Goal: Task Accomplishment & Management: Manage account settings

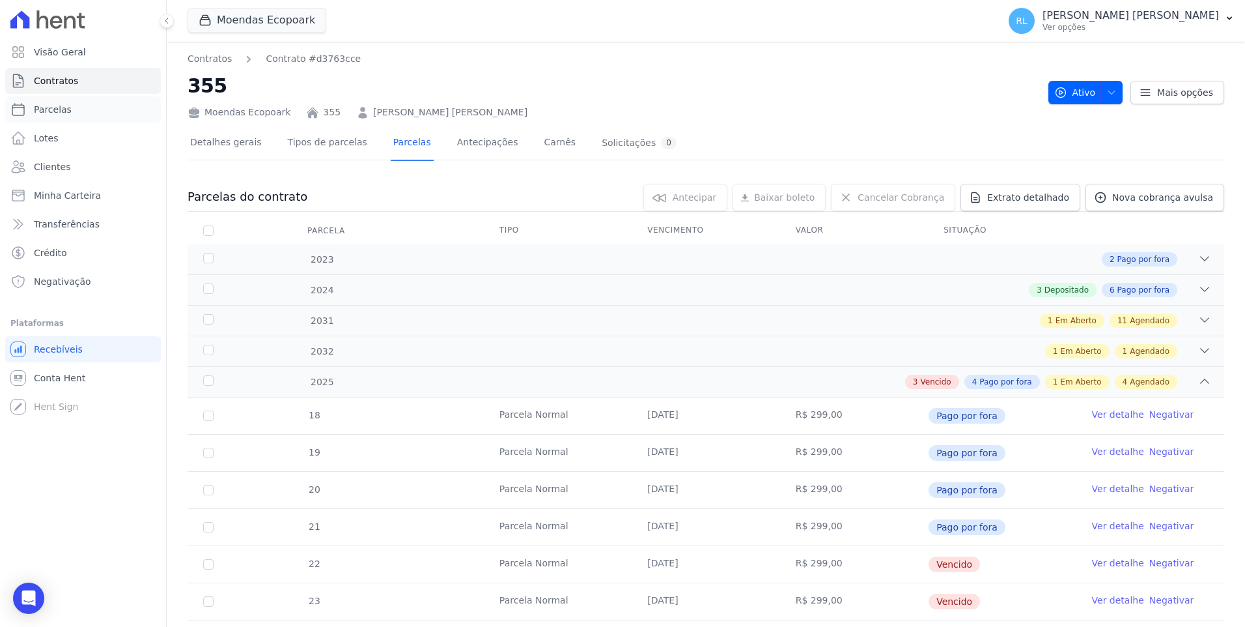
scroll to position [261, 0]
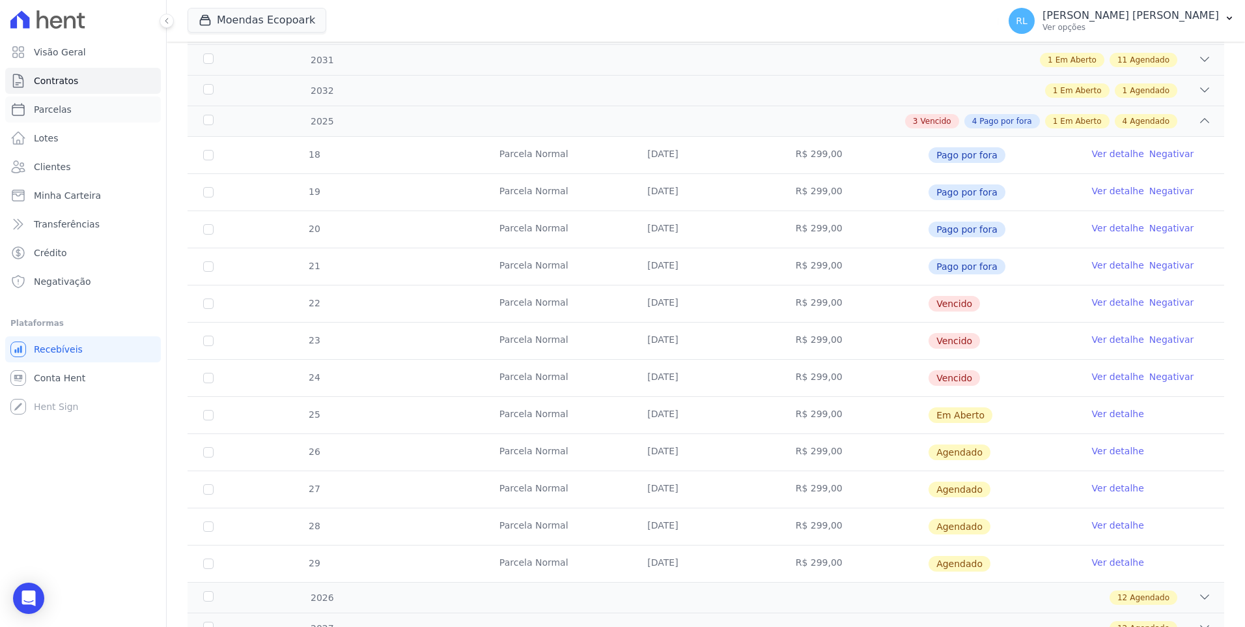
click at [72, 104] on link "Parcelas" at bounding box center [83, 109] width 156 height 26
select select
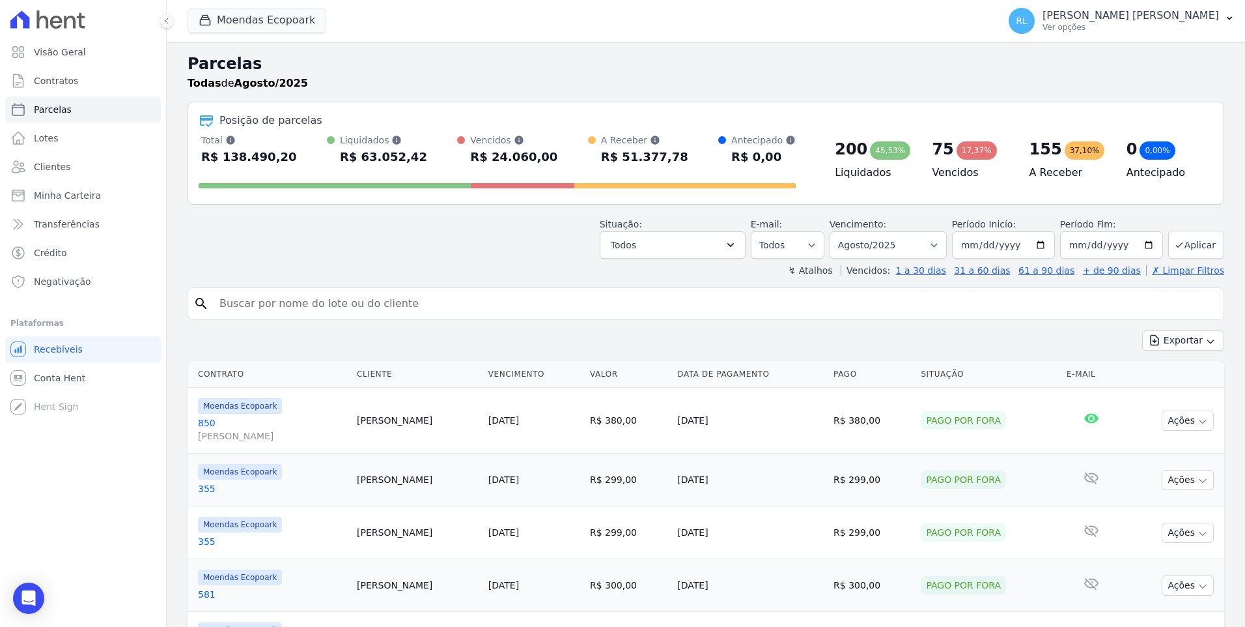
click at [235, 300] on input "search" at bounding box center [715, 304] width 1007 height 26
type input "689"
select select
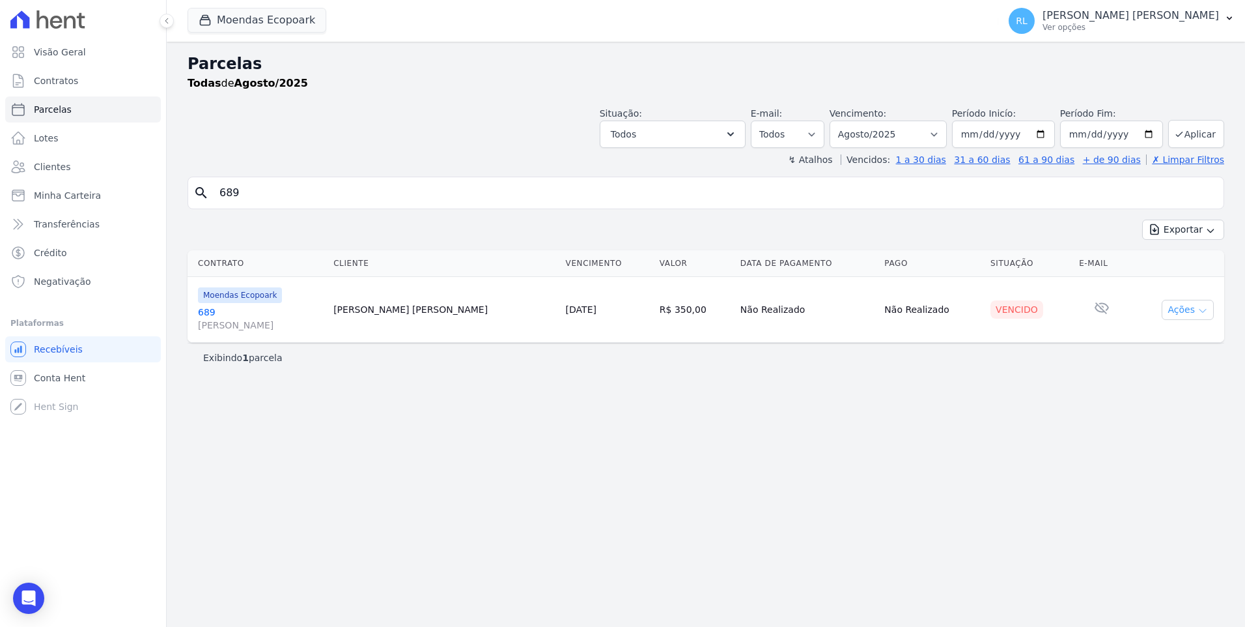
click at [1184, 314] on button "Ações" at bounding box center [1188, 310] width 52 height 20
click at [1167, 417] on link "Liquidação Manual" at bounding box center [1182, 412] width 125 height 24
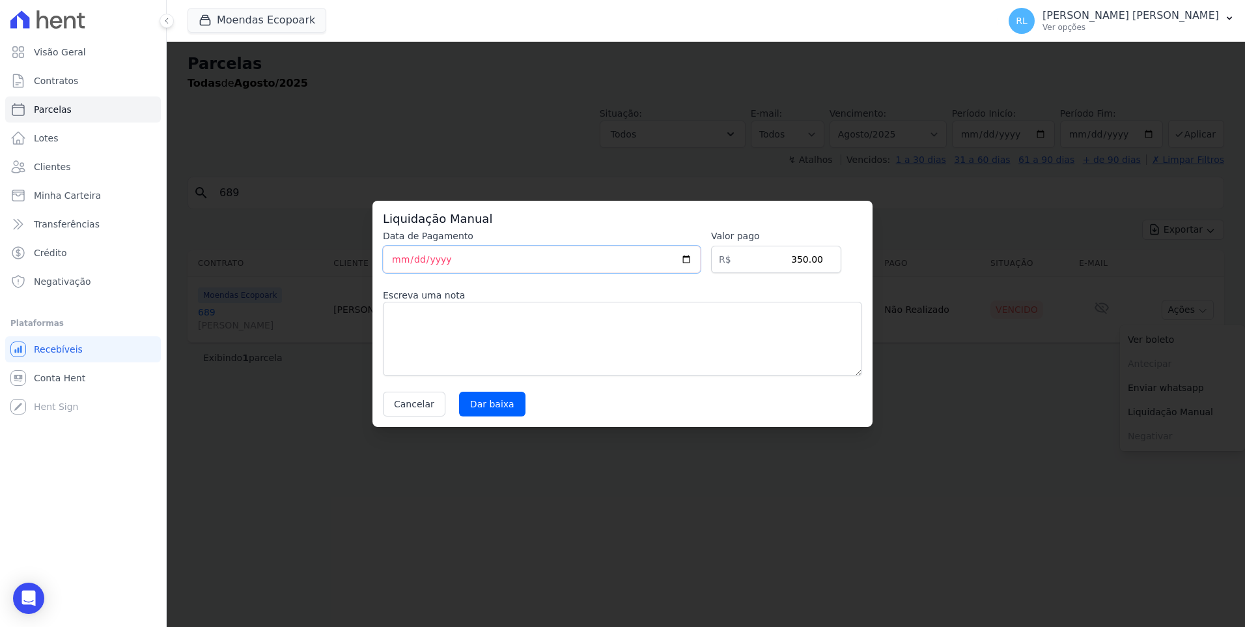
click at [390, 264] on input "[DATE]" at bounding box center [542, 259] width 318 height 27
type input "2025-08-11"
click at [468, 402] on input "Dar baixa" at bounding box center [492, 403] width 66 height 25
select select
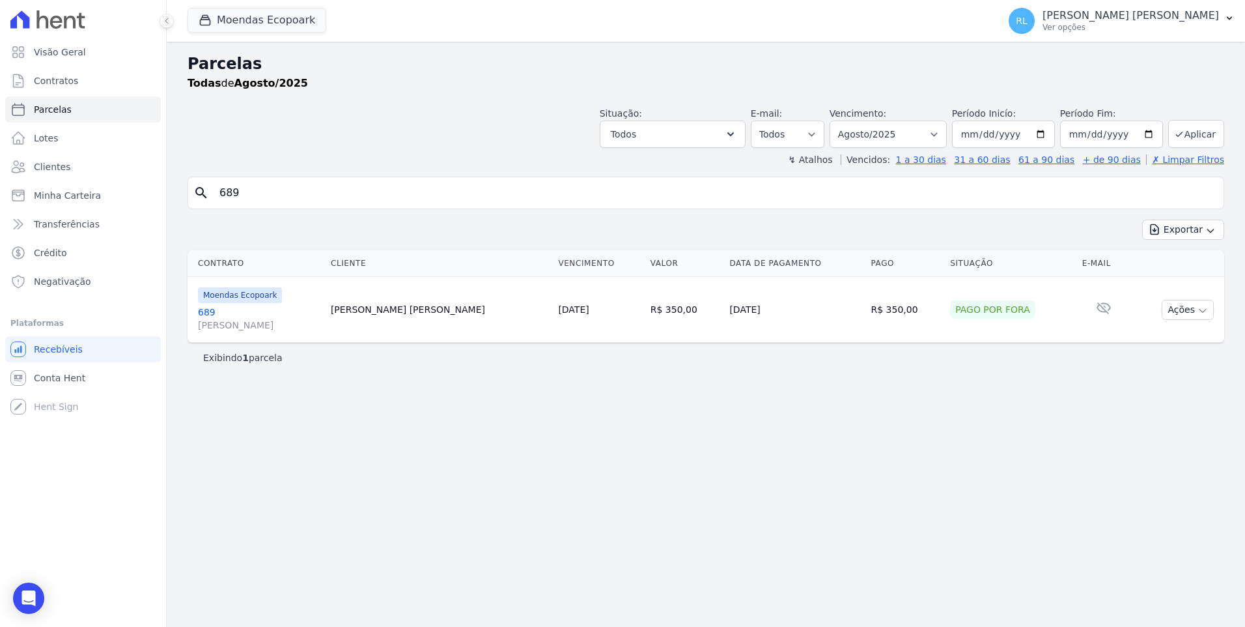
drag, startPoint x: 258, startPoint y: 190, endPoint x: 203, endPoint y: 193, distance: 55.4
click at [203, 193] on div "search 689" at bounding box center [706, 193] width 1037 height 33
type input "182"
select select
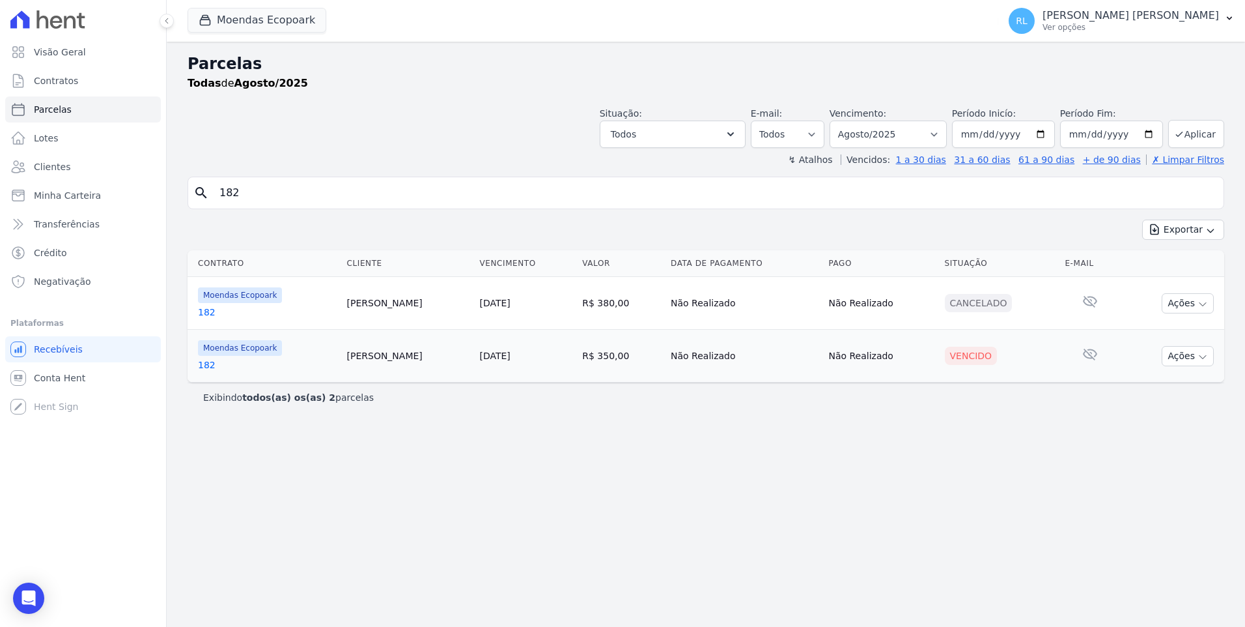
click at [202, 362] on link "182" at bounding box center [267, 364] width 139 height 13
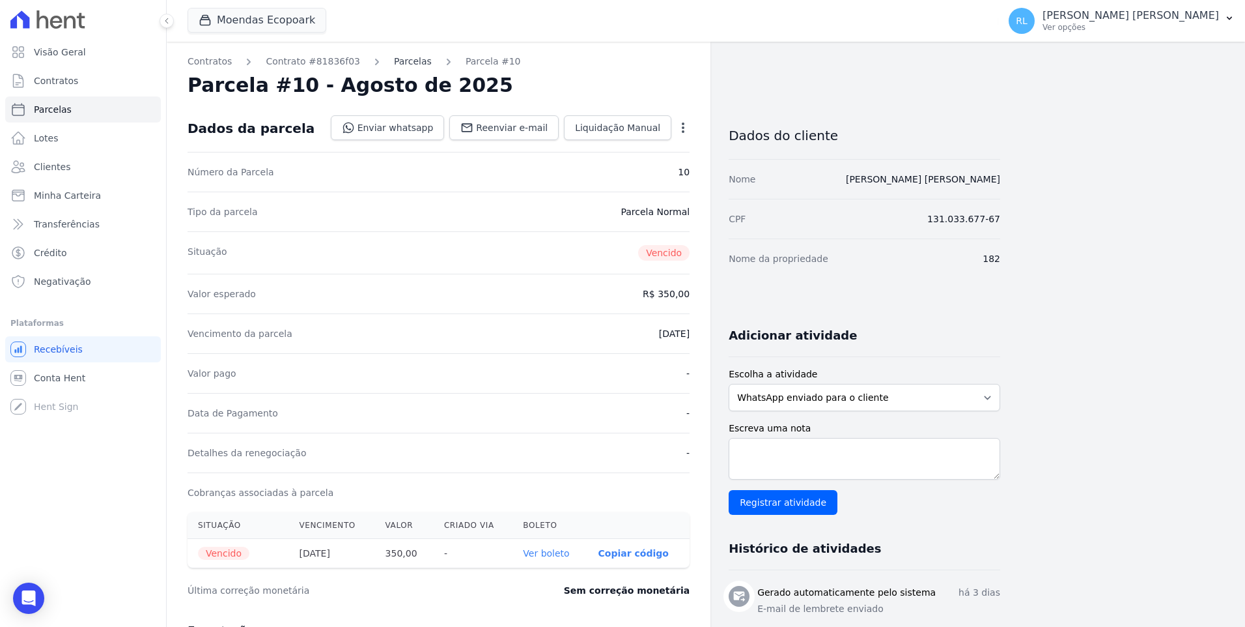
click at [399, 62] on link "Parcelas" at bounding box center [413, 62] width 38 height 14
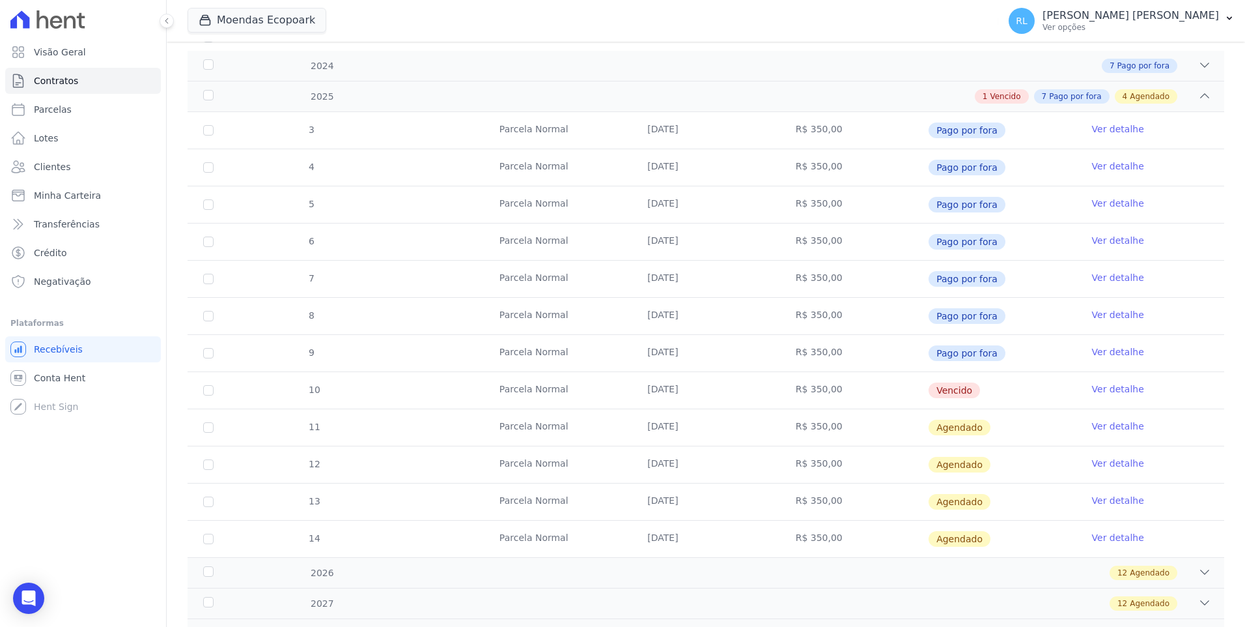
scroll to position [195, 0]
click at [1098, 388] on link "Ver detalhe" at bounding box center [1118, 386] width 52 height 13
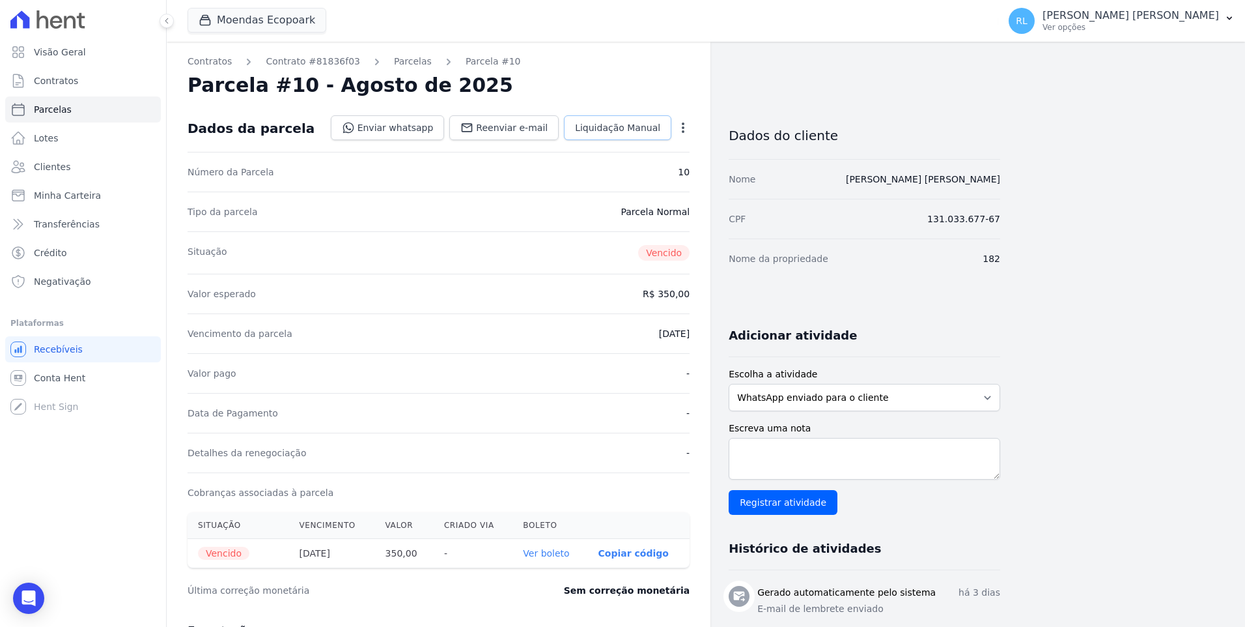
click at [651, 133] on span "Liquidação Manual" at bounding box center [617, 127] width 85 height 13
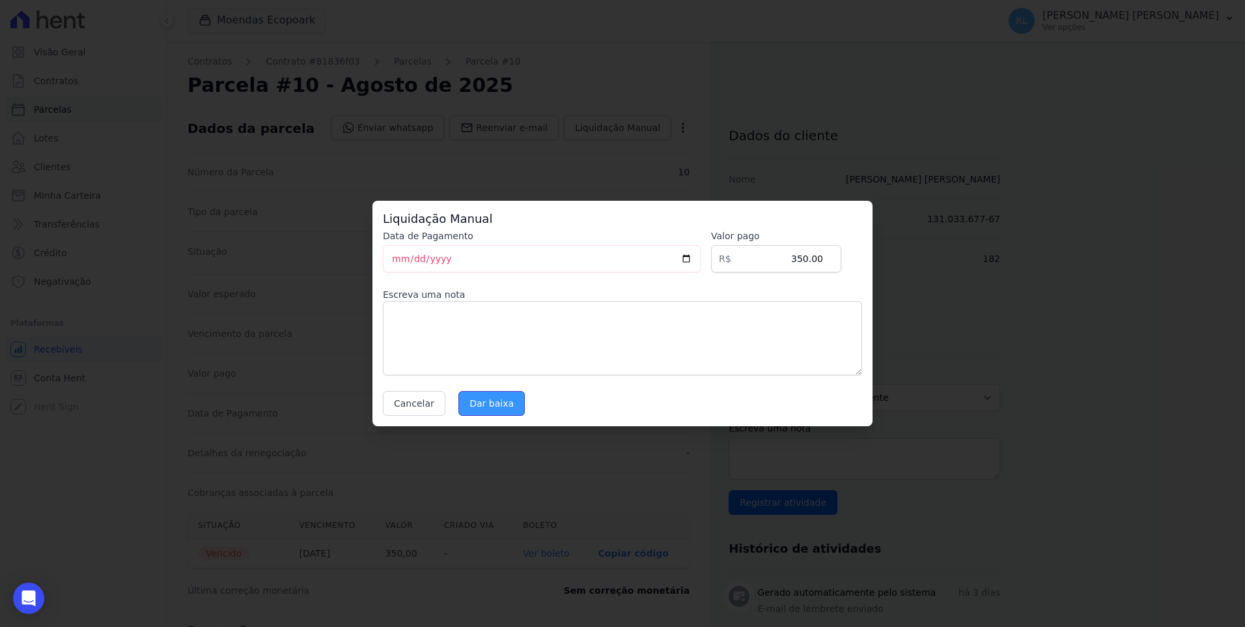
click at [482, 411] on input "Dar baixa" at bounding box center [492, 403] width 66 height 25
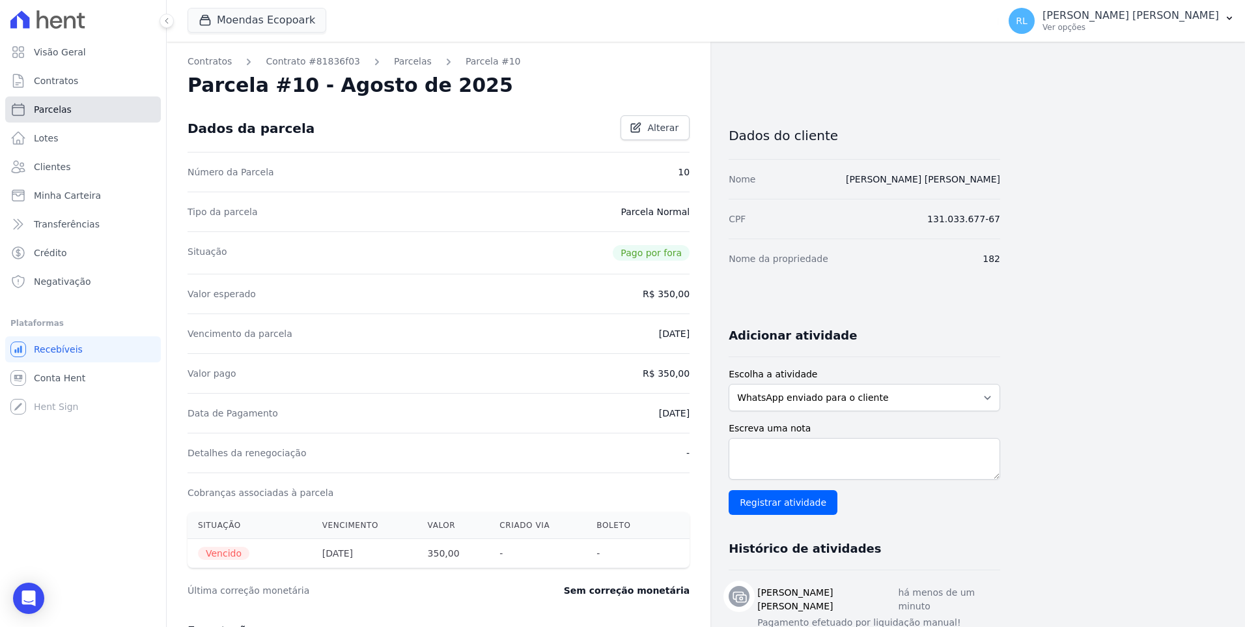
click at [75, 107] on link "Parcelas" at bounding box center [83, 109] width 156 height 26
select select
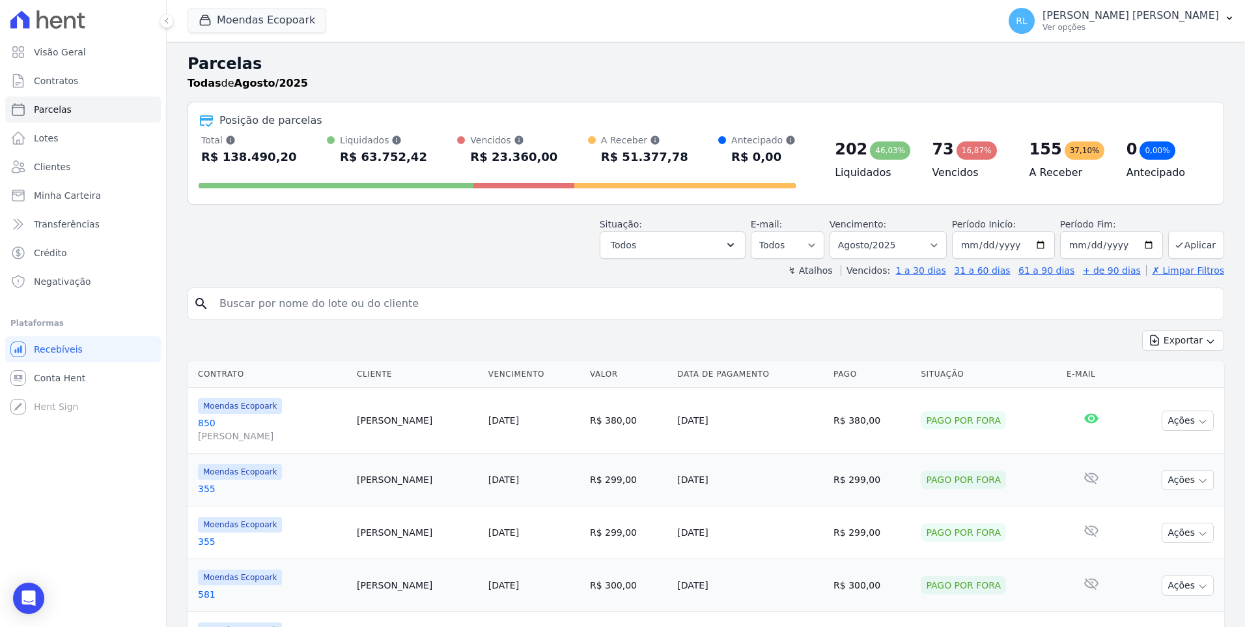
click at [371, 307] on input "search" at bounding box center [715, 304] width 1007 height 26
type input "501"
select select
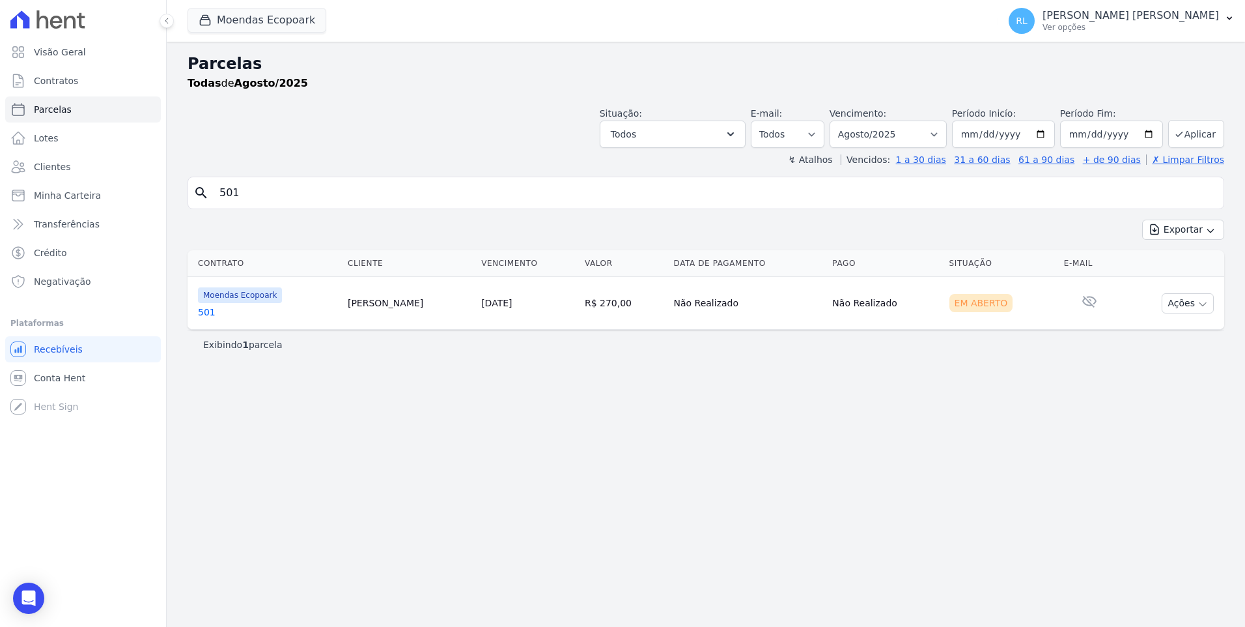
click at [206, 313] on link "501" at bounding box center [267, 311] width 139 height 13
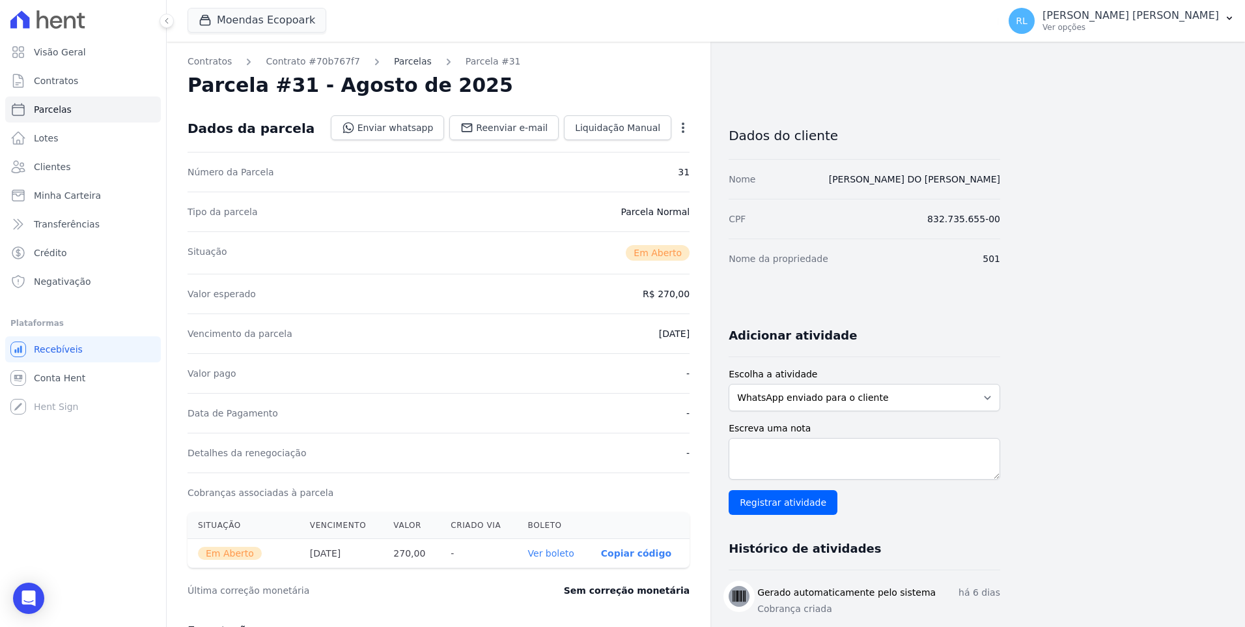
click at [401, 55] on link "Parcelas" at bounding box center [413, 62] width 38 height 14
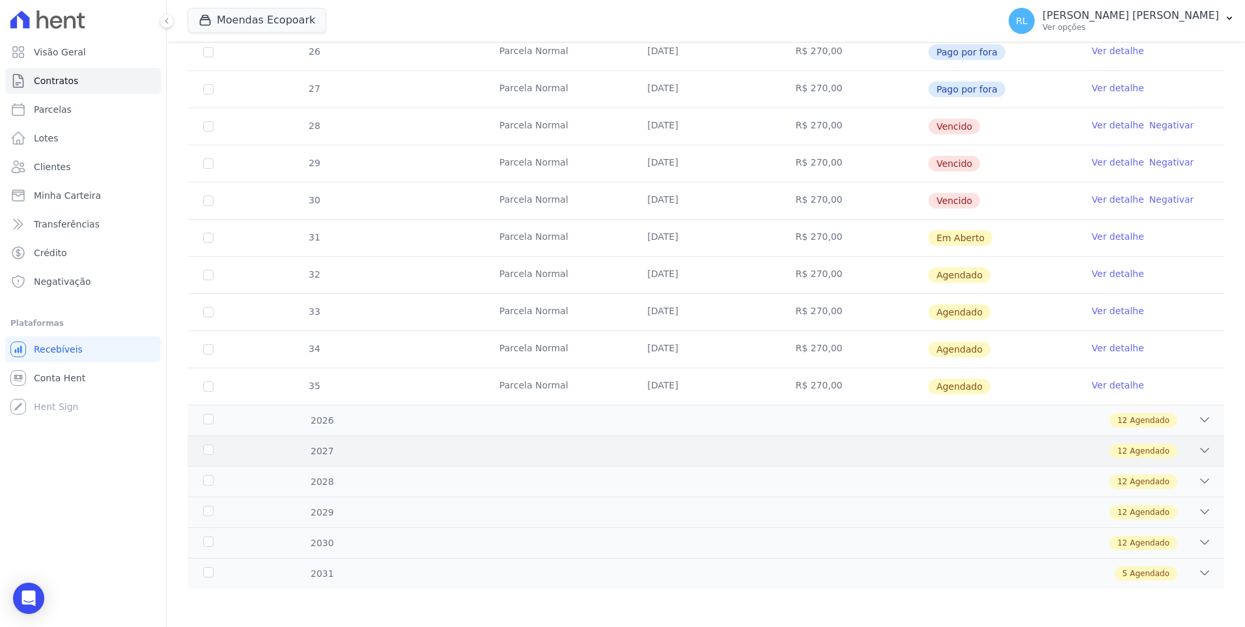
scroll to position [377, 0]
click at [1199, 410] on div "2026 12 Agendado" at bounding box center [706, 419] width 1037 height 31
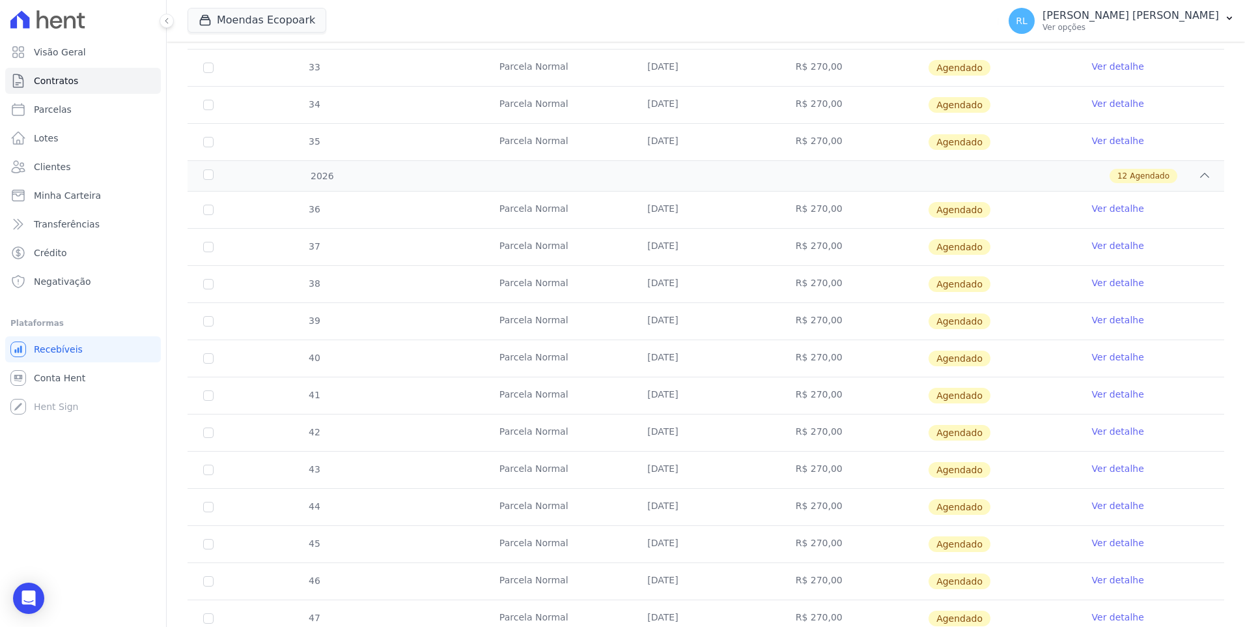
scroll to position [638, 0]
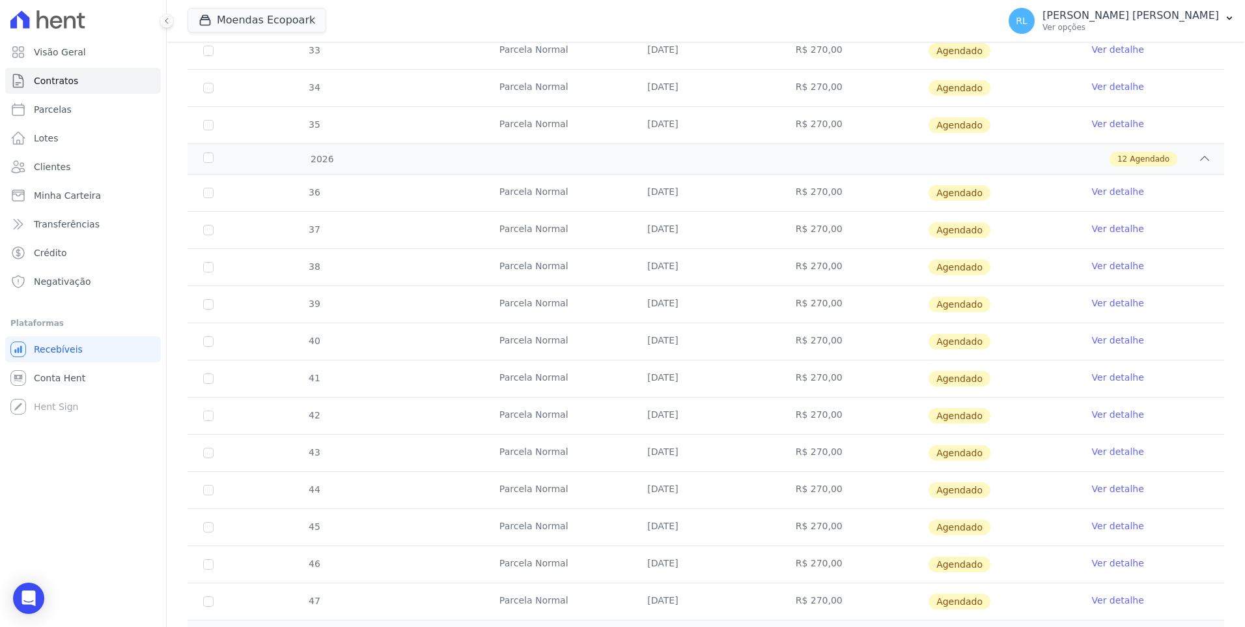
click at [1098, 412] on link "Ver detalhe" at bounding box center [1118, 414] width 52 height 13
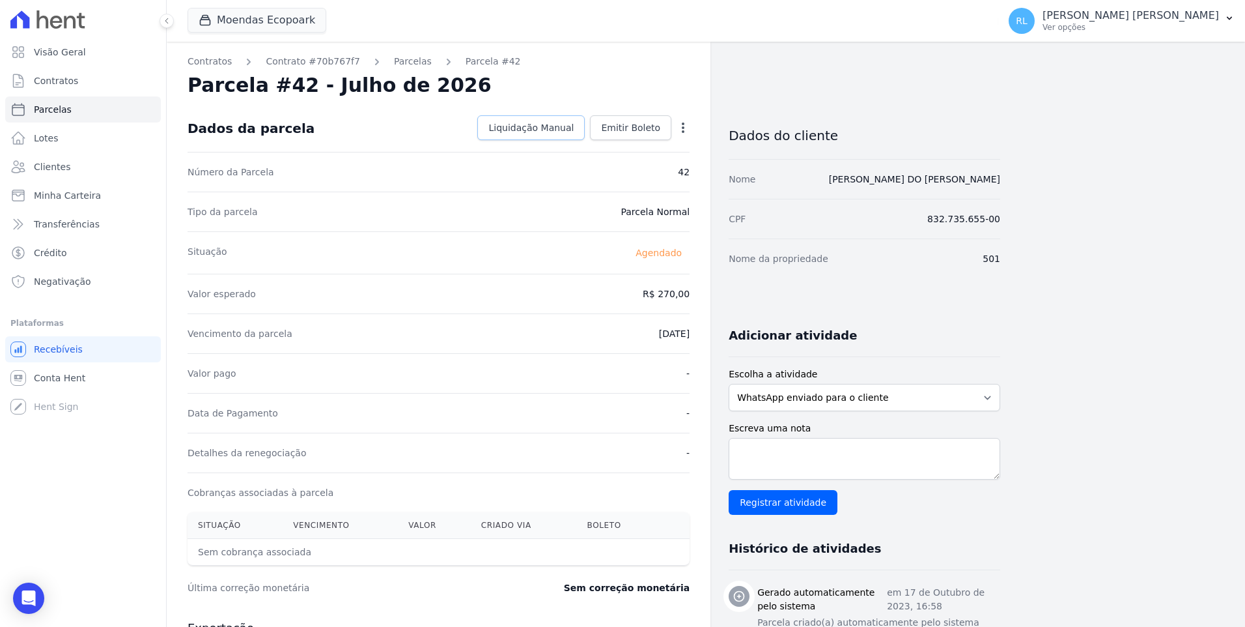
click at [552, 130] on span "Liquidação Manual" at bounding box center [531, 127] width 85 height 13
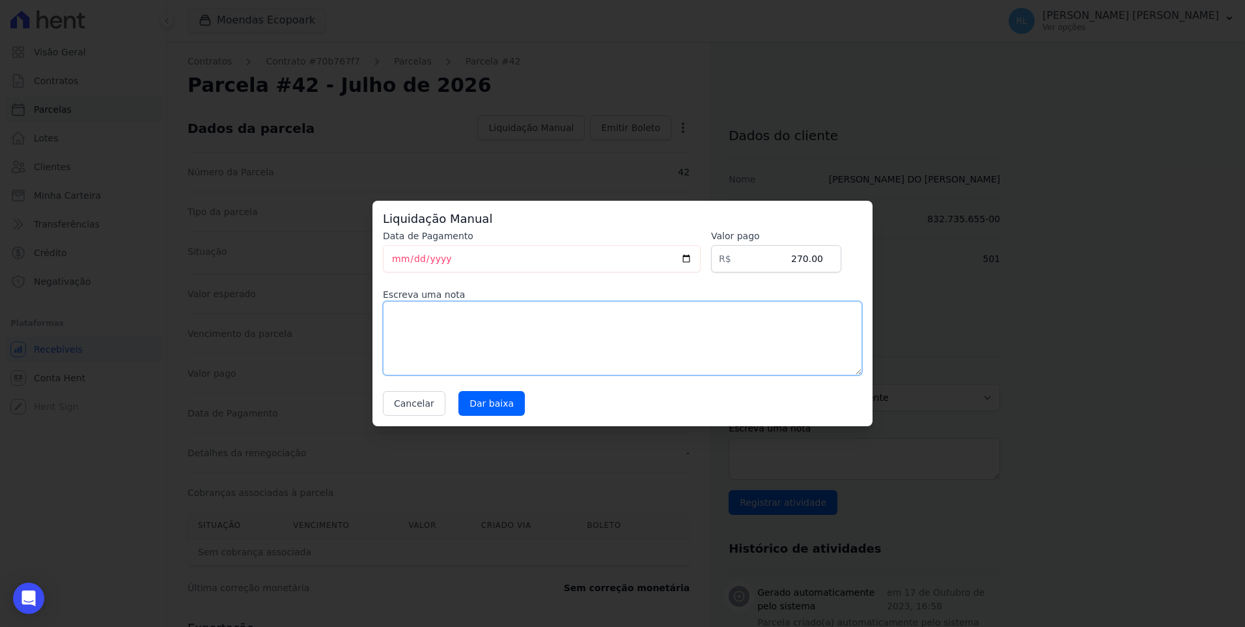
click at [429, 316] on textarea at bounding box center [622, 338] width 479 height 74
type textarea "r"
type textarea "e"
type textarea "honorarios"
click at [492, 404] on input "Dar baixa" at bounding box center [492, 403] width 66 height 25
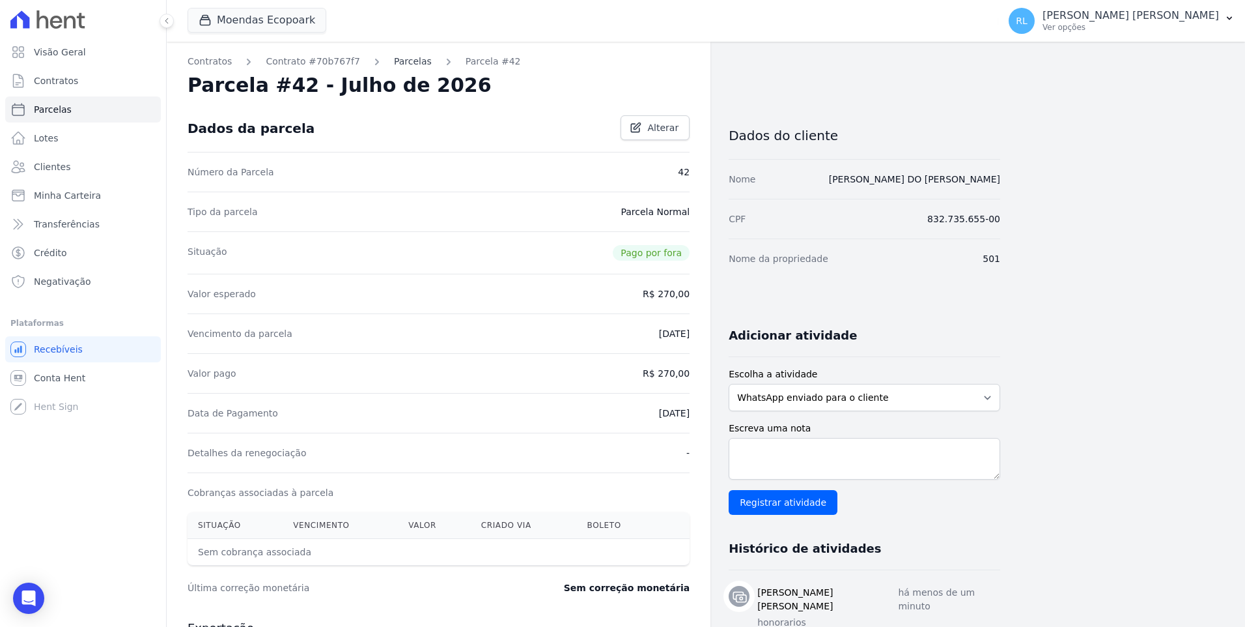
click at [394, 65] on link "Parcelas" at bounding box center [413, 62] width 38 height 14
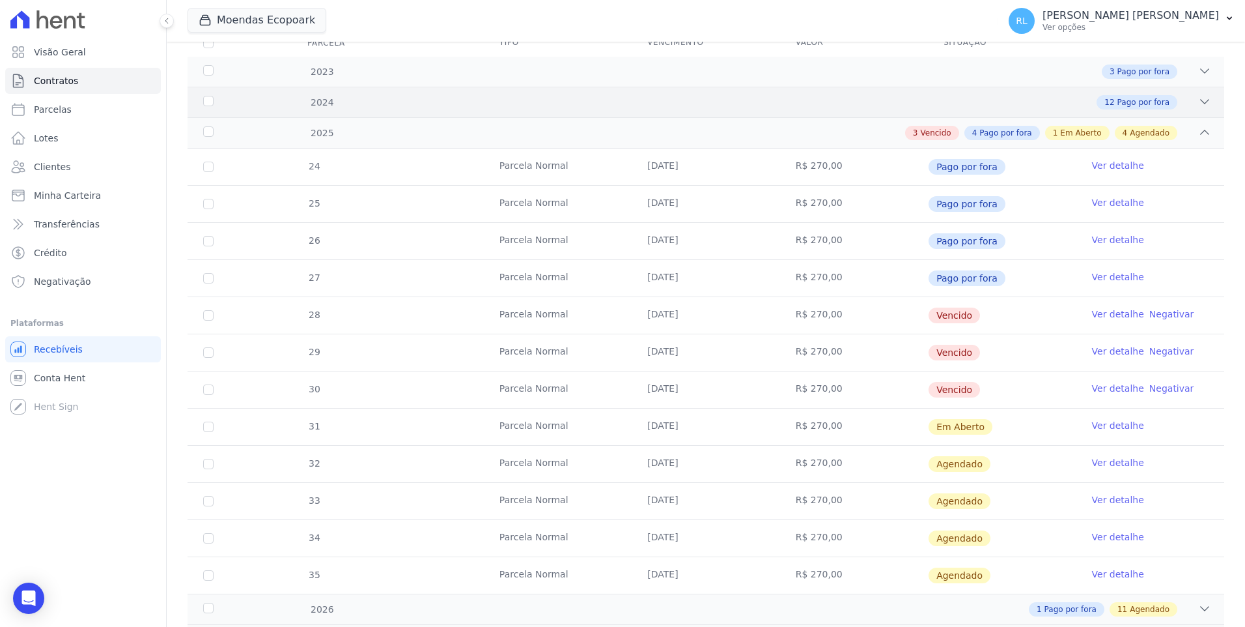
scroll to position [377, 0]
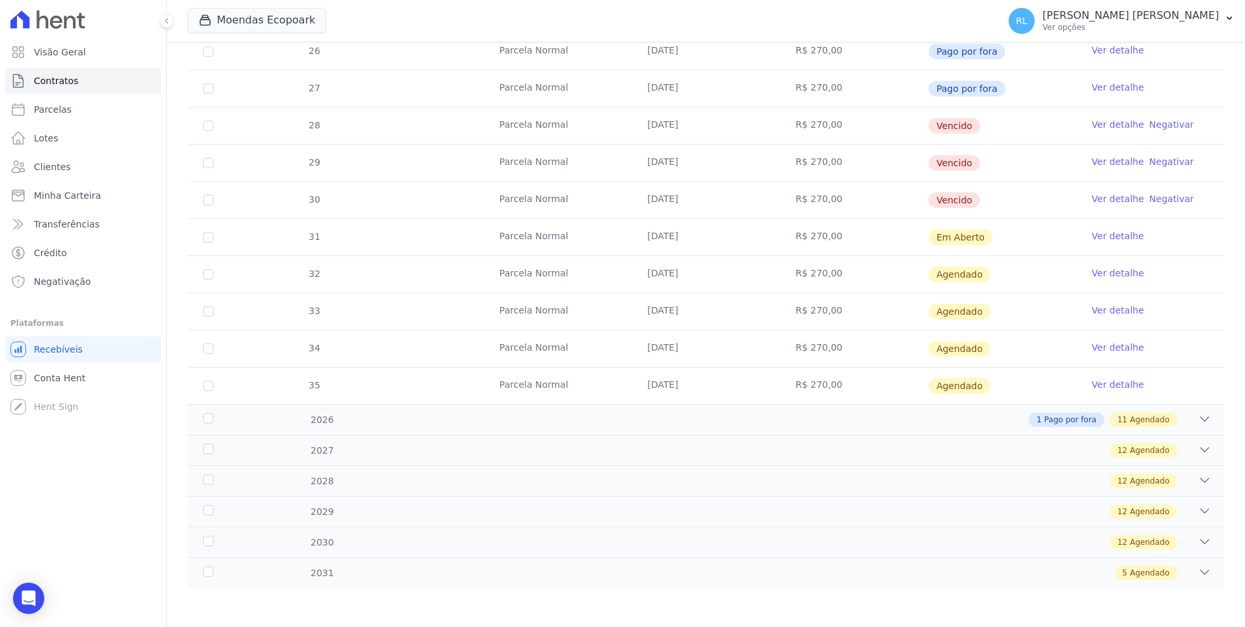
click at [1103, 125] on link "Ver detalhe" at bounding box center [1118, 124] width 52 height 13
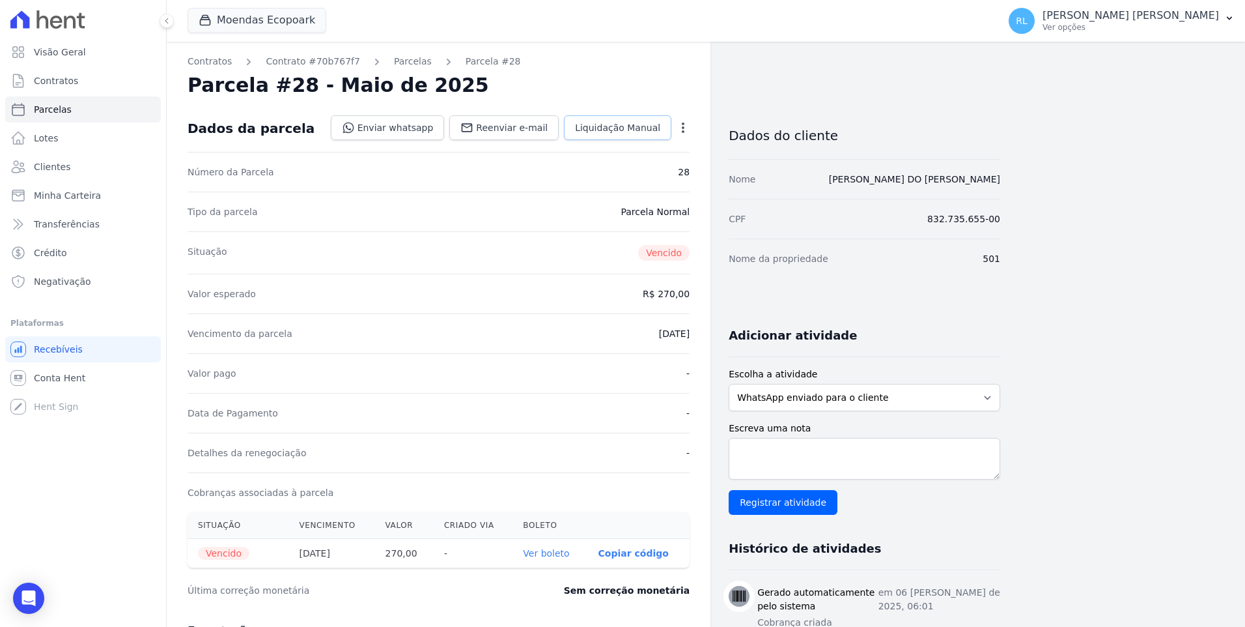
click at [606, 130] on span "Liquidação Manual" at bounding box center [617, 127] width 85 height 13
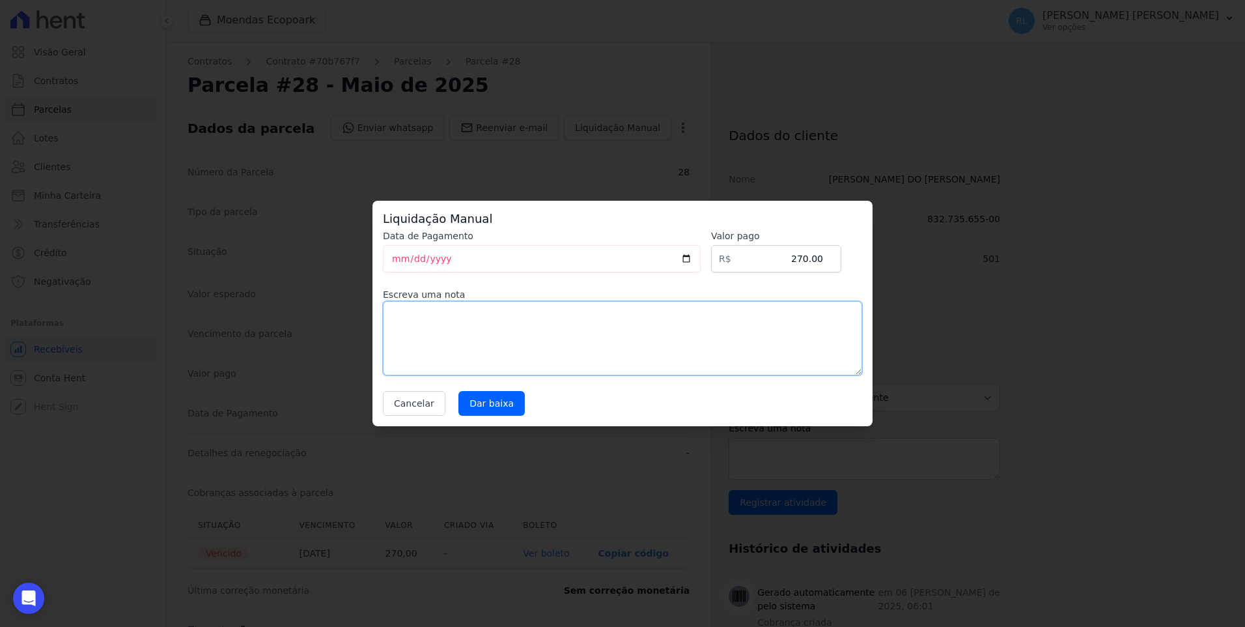
click at [674, 317] on textarea at bounding box center [622, 338] width 479 height 74
type textarea "honorarios"
click at [426, 404] on button "Cancelar" at bounding box center [414, 403] width 63 height 25
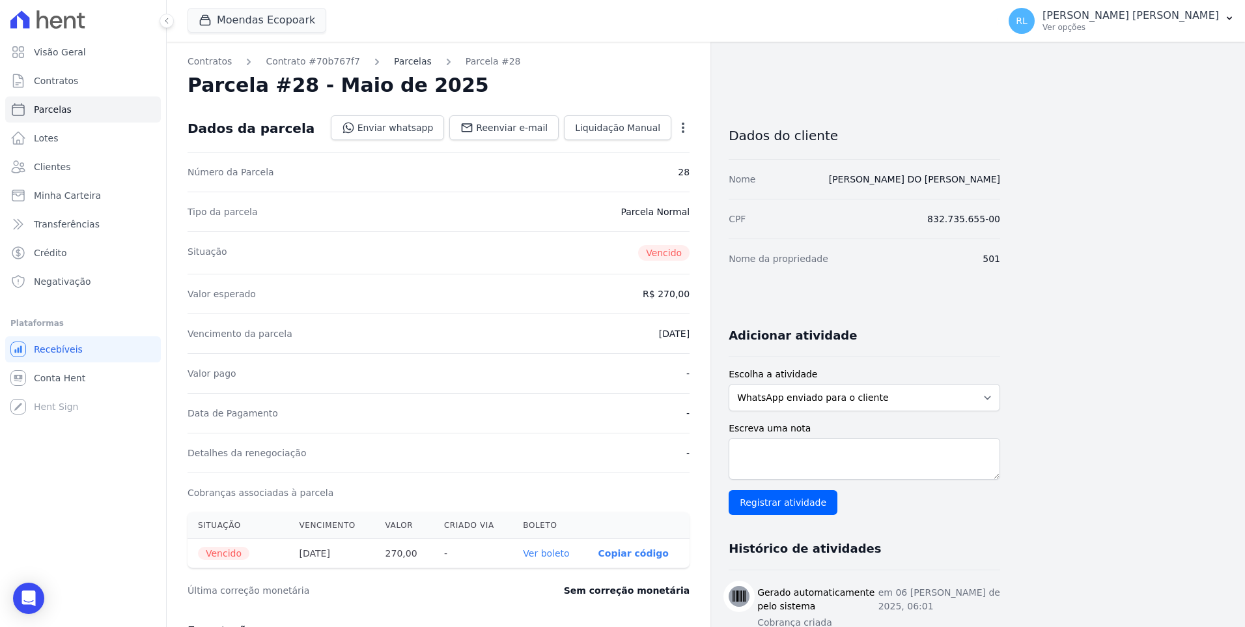
click at [399, 61] on link "Parcelas" at bounding box center [413, 62] width 38 height 14
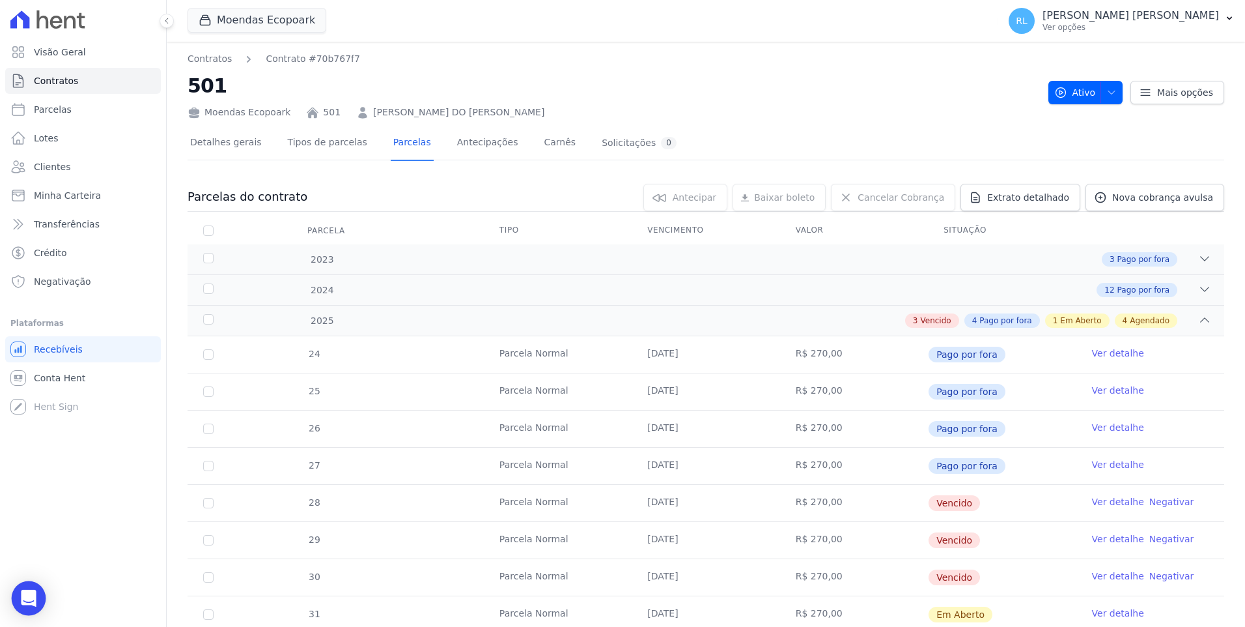
click at [24, 599] on icon "Open Intercom Messenger" at bounding box center [28, 597] width 15 height 17
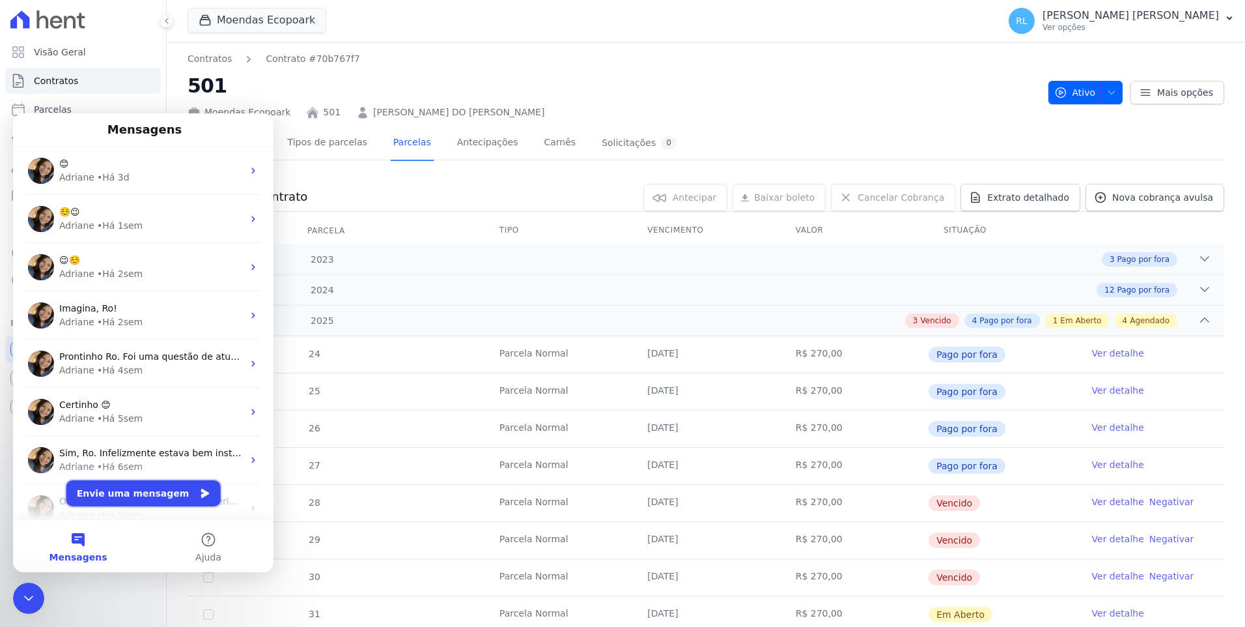
click at [154, 492] on button "Envie uma mensagem" at bounding box center [143, 493] width 154 height 26
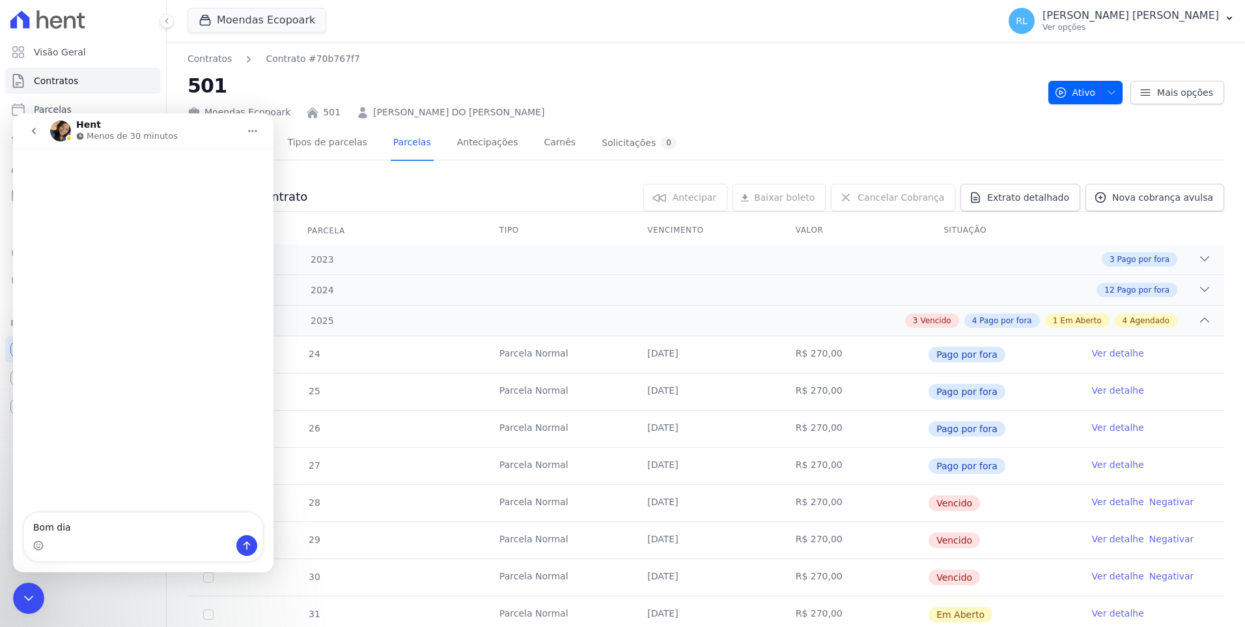
type textarea "Bom dia"
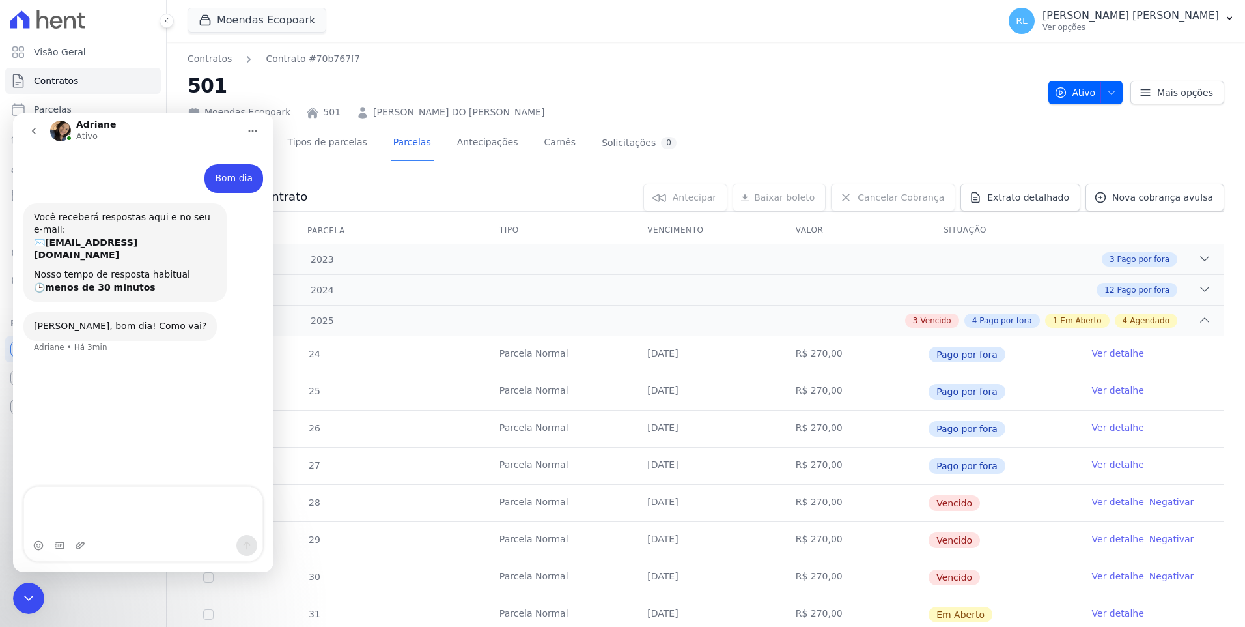
click at [25, 594] on icon "Encerramento do Messenger da Intercom" at bounding box center [29, 598] width 16 height 16
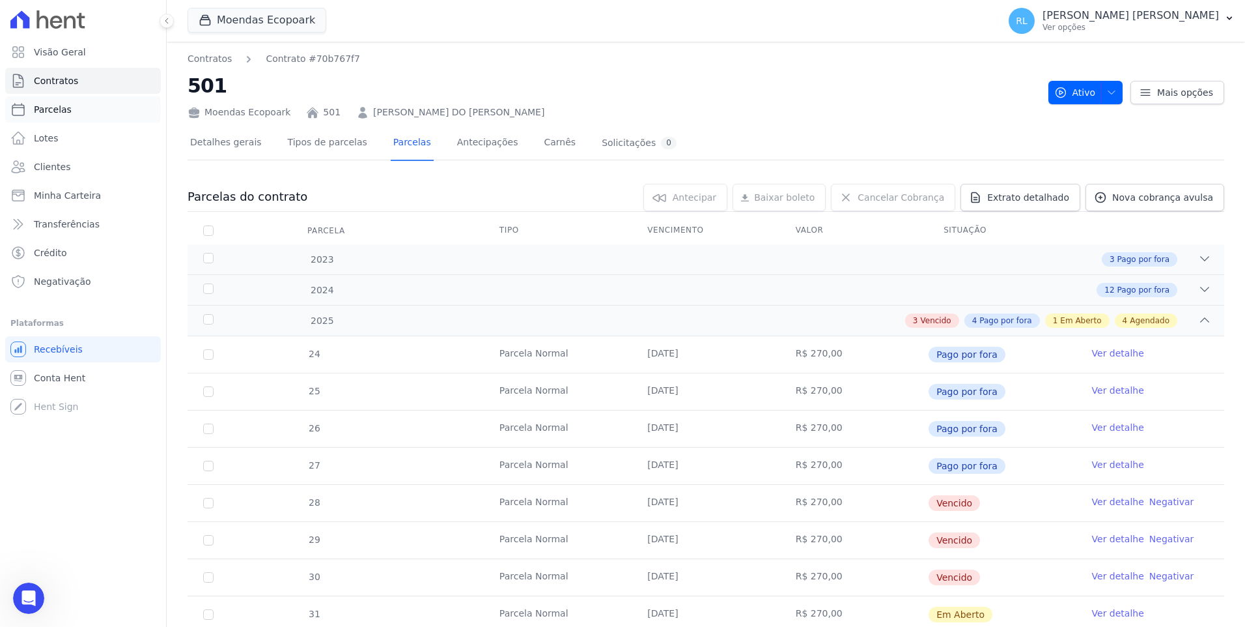
click at [76, 107] on link "Parcelas" at bounding box center [83, 109] width 156 height 26
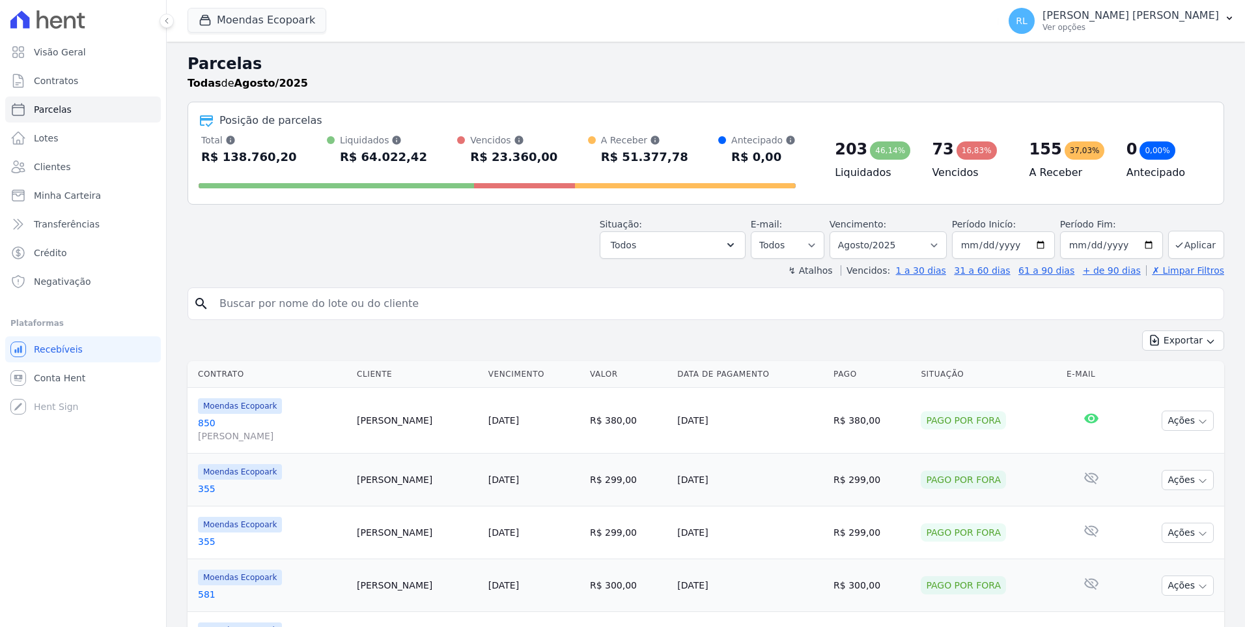
select select
click at [270, 302] on input "search" at bounding box center [715, 304] width 1007 height 26
type input "572"
select select
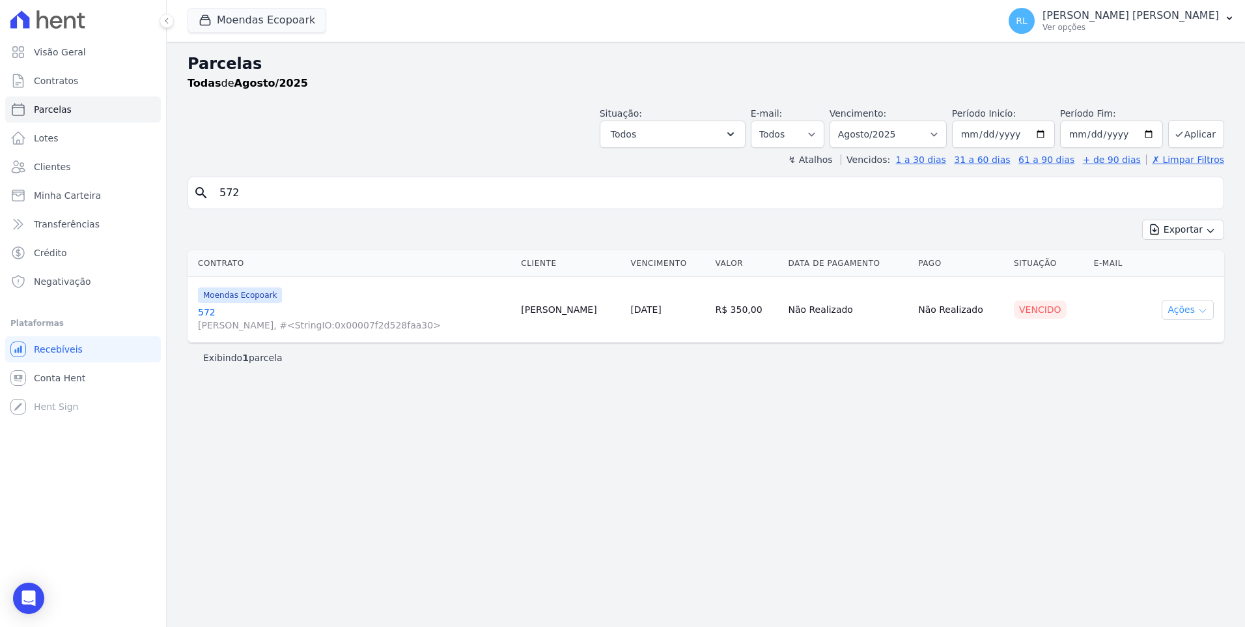
click at [1196, 315] on button "Ações" at bounding box center [1188, 310] width 52 height 20
click at [1159, 336] on link "Ver boleto" at bounding box center [1182, 340] width 125 height 24
drag, startPoint x: 403, startPoint y: 431, endPoint x: 290, endPoint y: 387, distance: 121.4
click at [399, 431] on div "Parcelas Todas [PERSON_NAME]/2025 Situação: Agendado Em Aberto Pago Processando…" at bounding box center [706, 334] width 1079 height 585
click at [84, 221] on span "Transferências" at bounding box center [67, 224] width 66 height 13
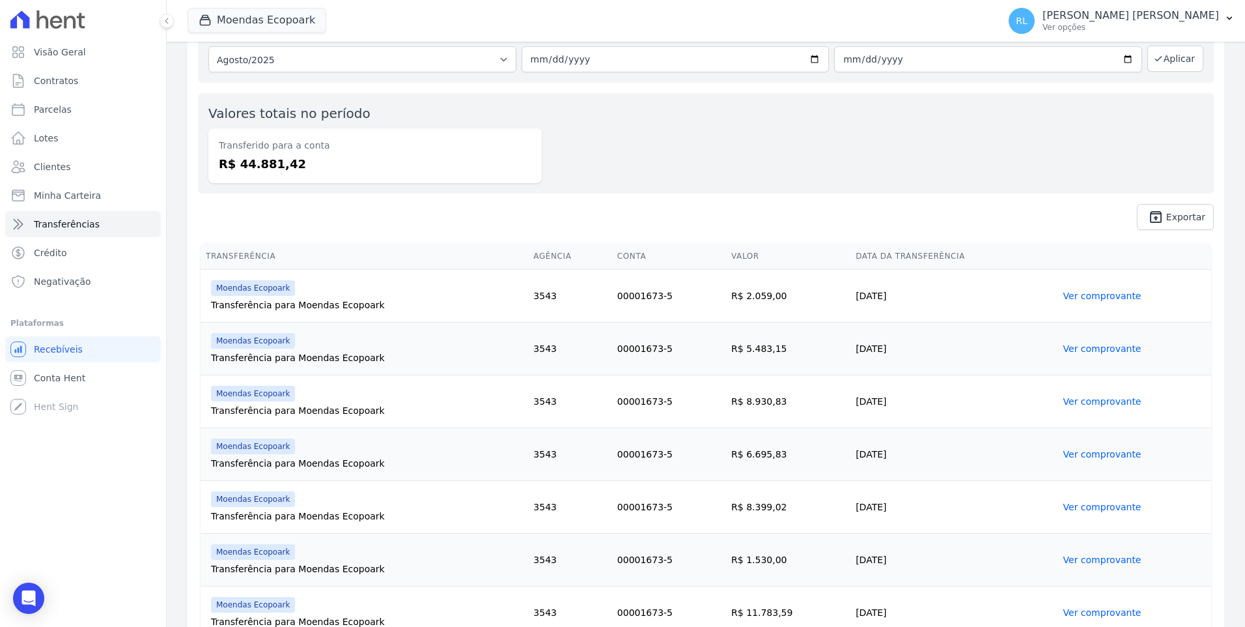
scroll to position [126, 0]
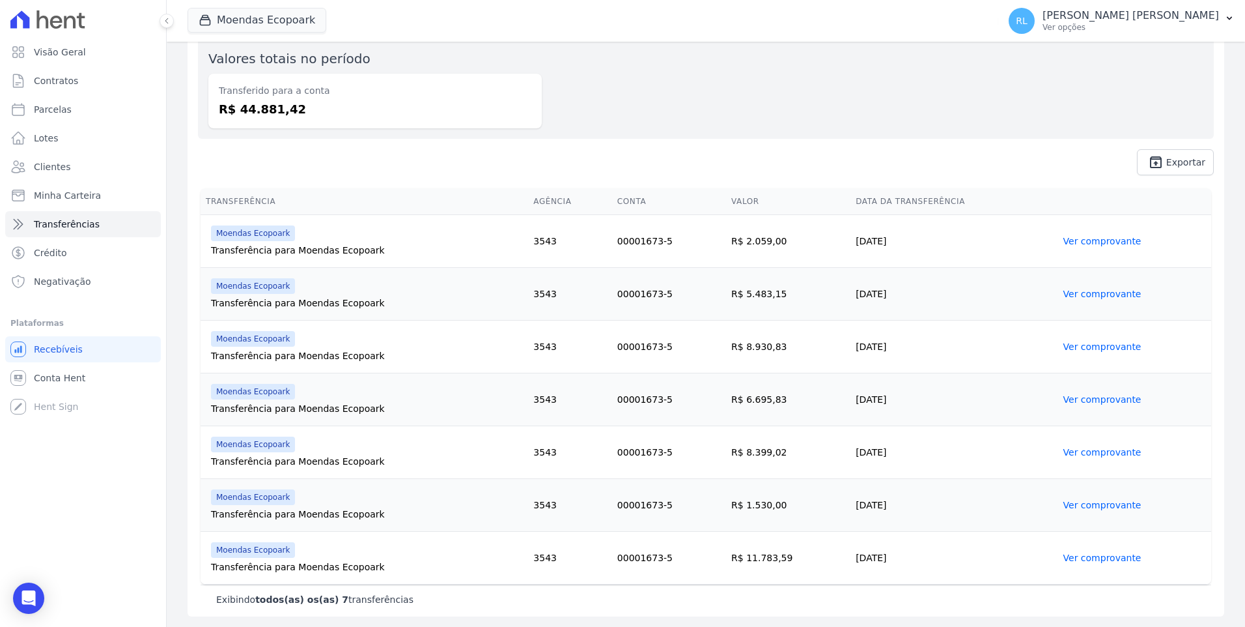
click at [1114, 558] on link "Ver comprovante" at bounding box center [1103, 557] width 78 height 10
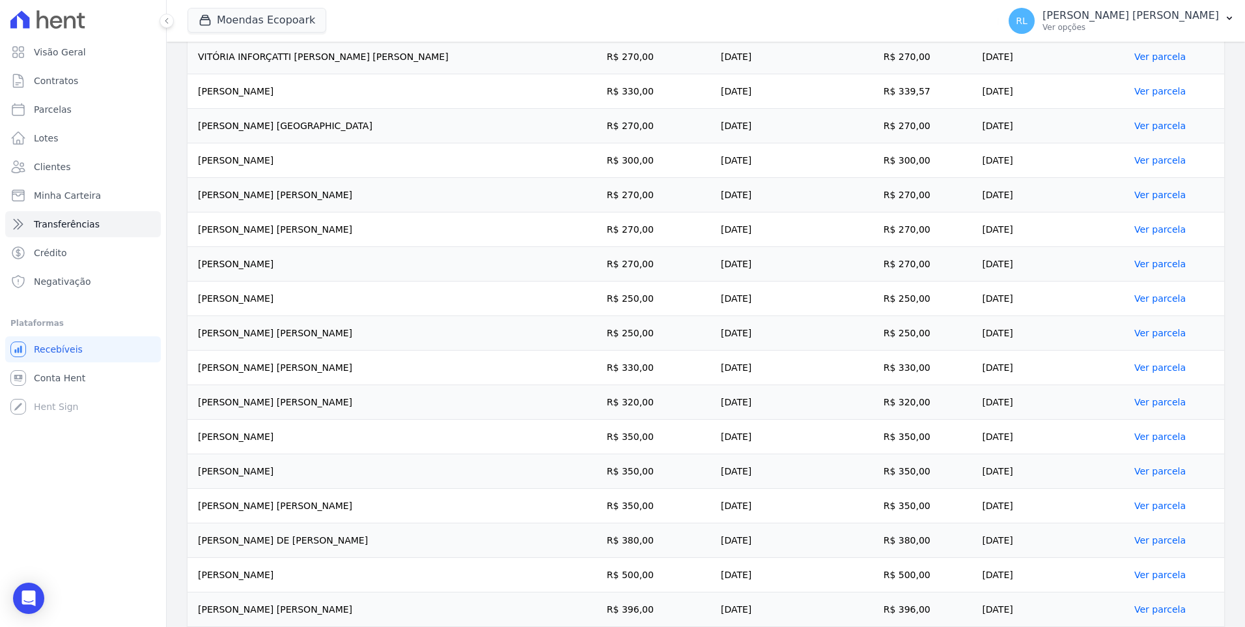
scroll to position [685, 0]
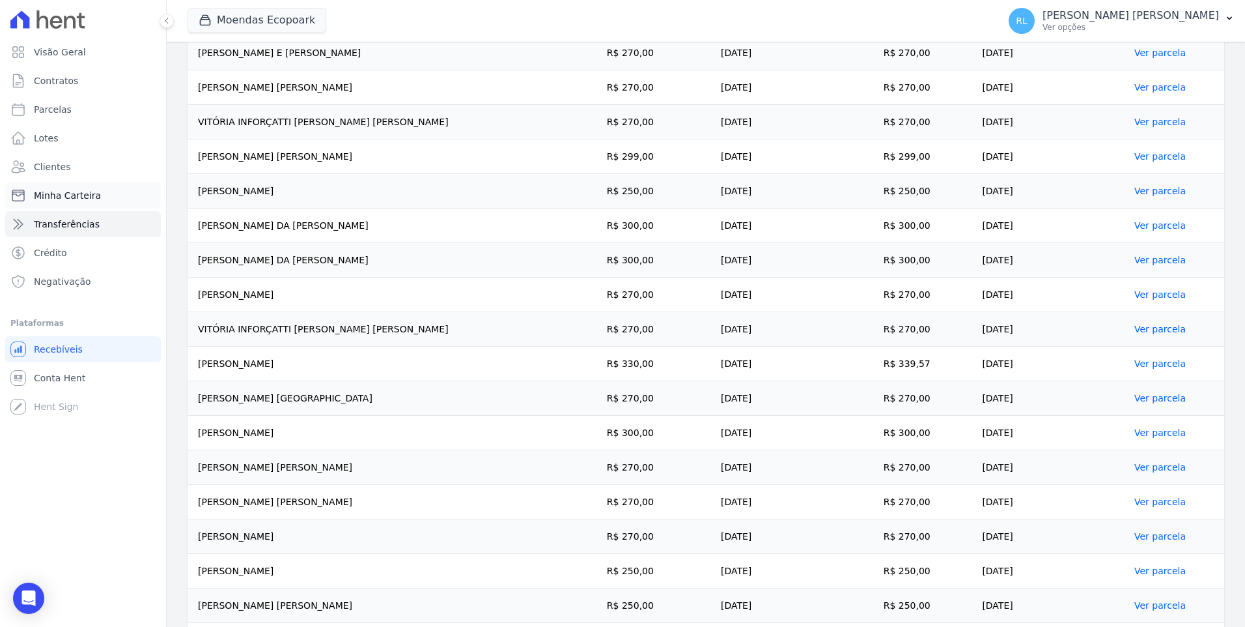
click at [82, 198] on span "Minha Carteira" at bounding box center [67, 195] width 67 height 13
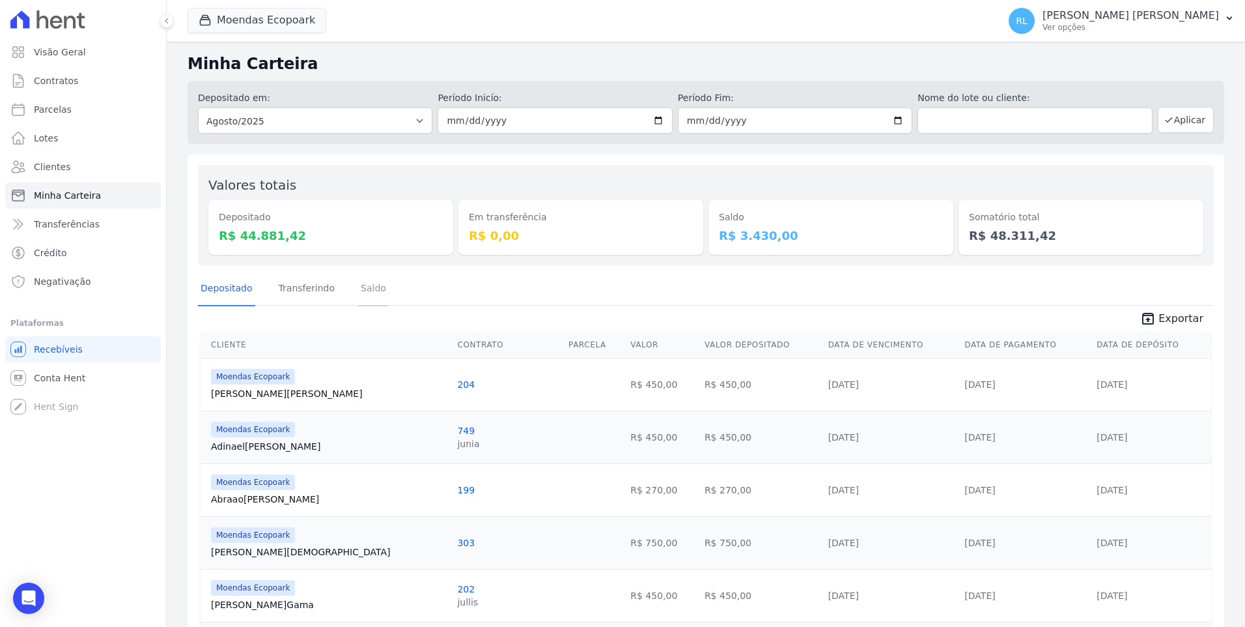
click at [360, 292] on link "Saldo" at bounding box center [373, 289] width 31 height 34
